Goal: Use online tool/utility: Utilize a website feature to perform a specific function

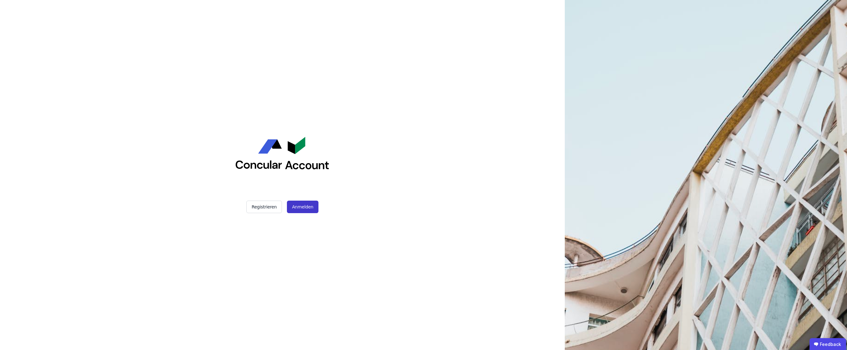
click at [302, 208] on button "Anmelden" at bounding box center [302, 206] width 31 height 12
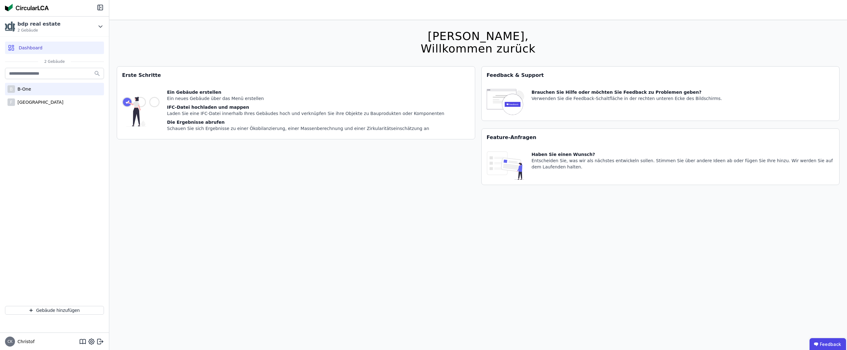
click at [31, 89] on div "B-One" at bounding box center [23, 89] width 16 height 6
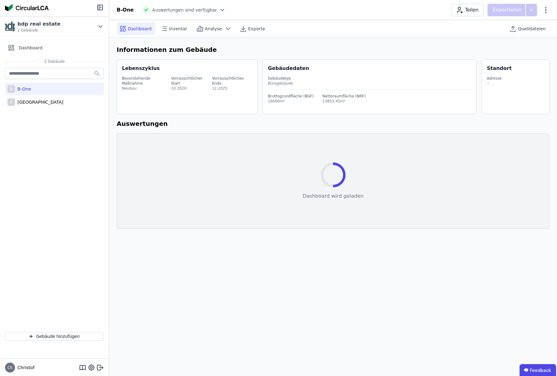
select select "*"
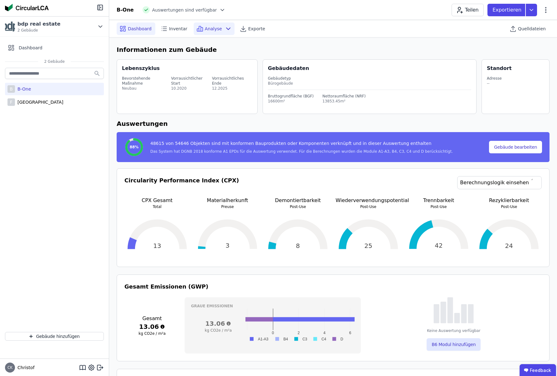
click at [212, 27] on span "Analyse" at bounding box center [213, 29] width 17 height 6
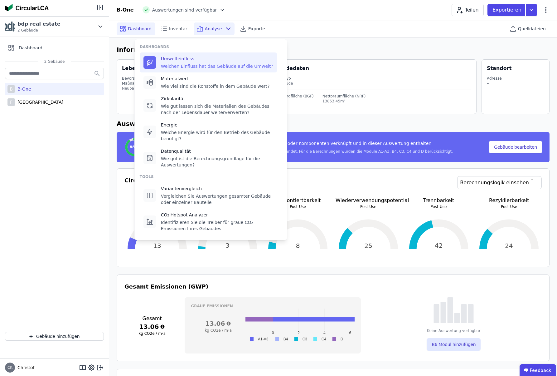
click at [190, 64] on div "Welchen Einfluss hat das Gebäude auf die Umwelt?" at bounding box center [217, 66] width 112 height 6
